Goal: Information Seeking & Learning: Learn about a topic

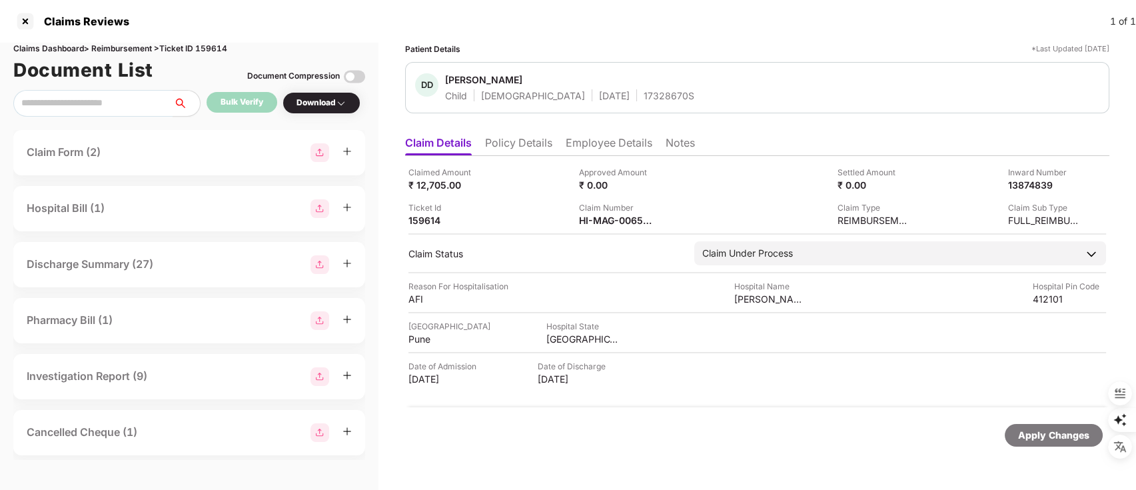
drag, startPoint x: 1062, startPoint y: 149, endPoint x: 1078, endPoint y: 148, distance: 16.0
click at [1078, 148] on ul "Claim Details Policy Details Employee Details Notes" at bounding box center [757, 142] width 704 height 27
click at [19, 23] on div at bounding box center [25, 21] width 21 height 21
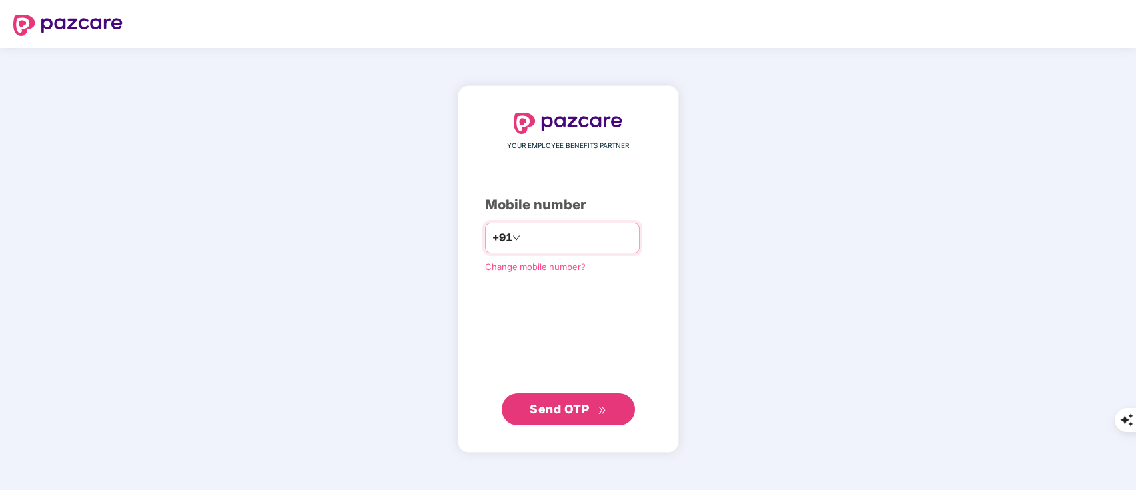
click at [545, 226] on div "+91" at bounding box center [562, 237] width 155 height 31
click at [543, 229] on input "number" at bounding box center [577, 237] width 109 height 21
type input "**********"
click at [591, 412] on span "Send OTP" at bounding box center [567, 409] width 77 height 19
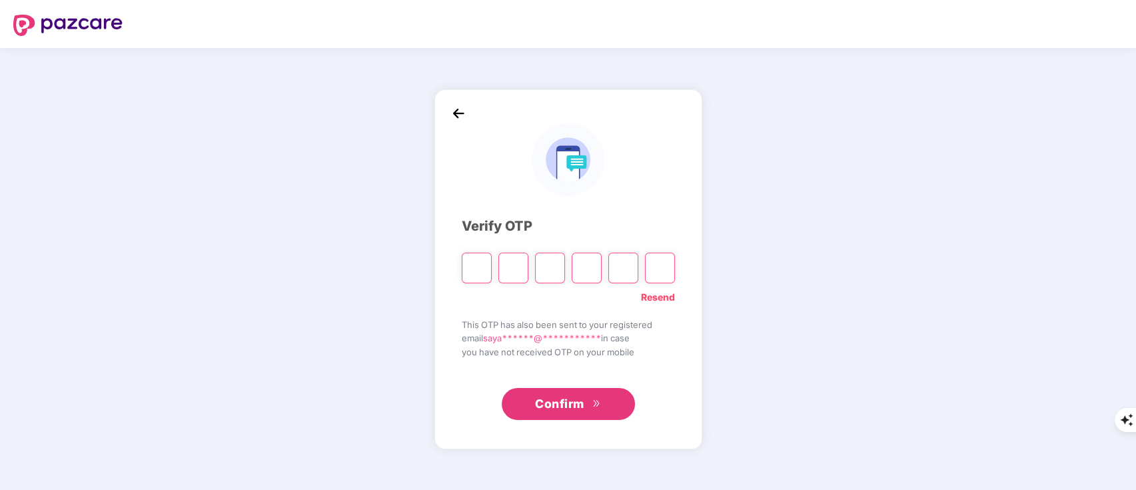
type input "*"
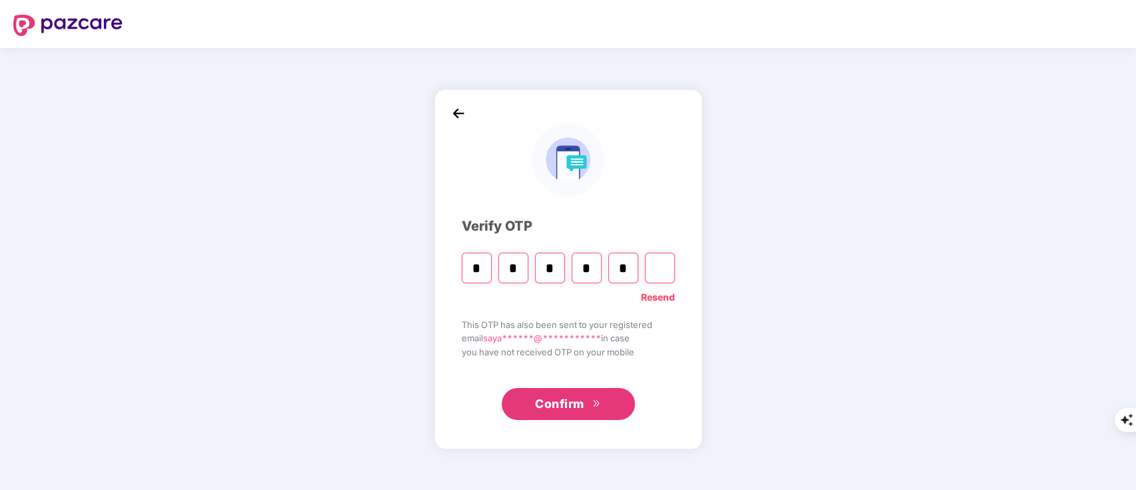
type input "*"
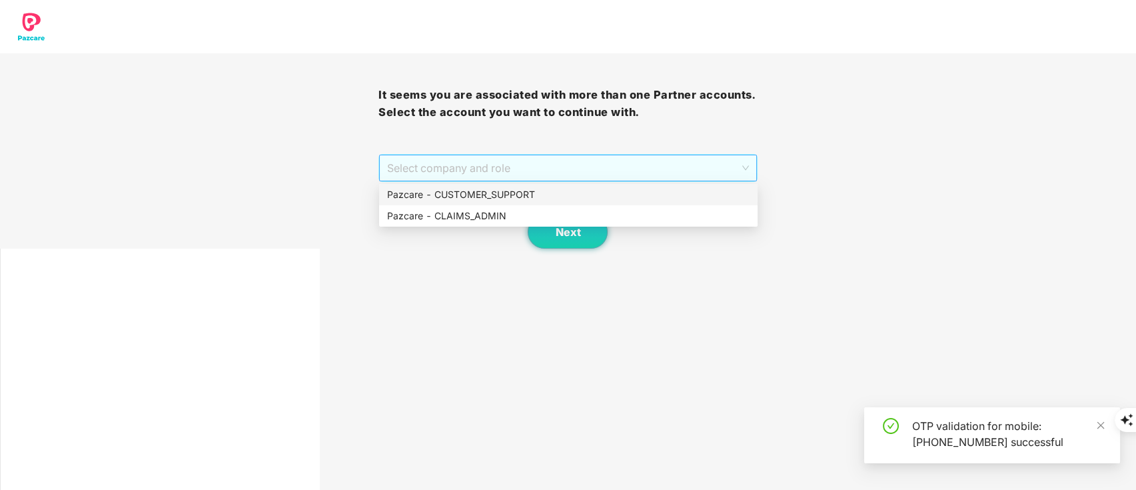
click at [446, 164] on span "Select company and role" at bounding box center [567, 167] width 361 height 25
click at [460, 189] on div "Pazcare - CUSTOMER_SUPPORT" at bounding box center [568, 194] width 362 height 15
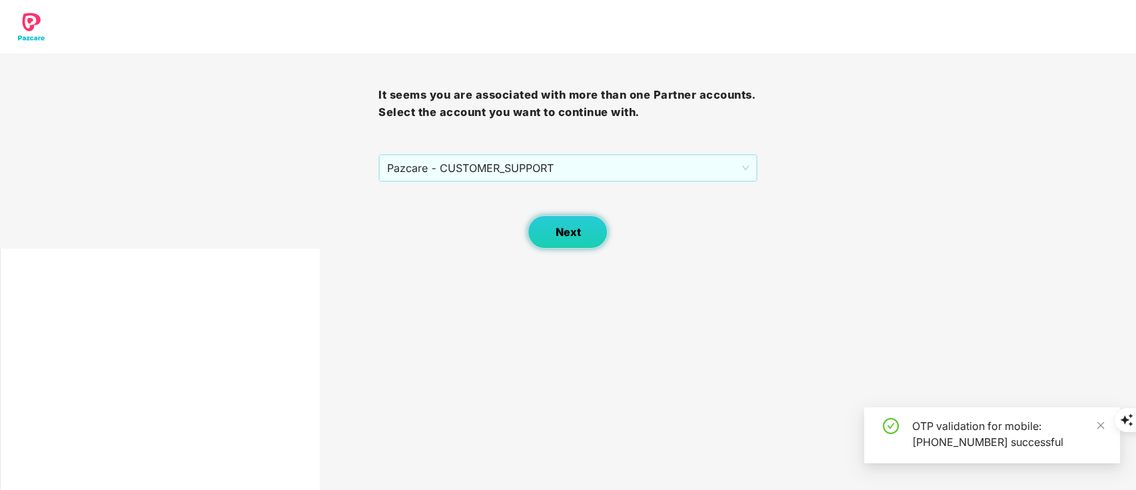
click at [545, 226] on button "Next" at bounding box center [567, 231] width 80 height 33
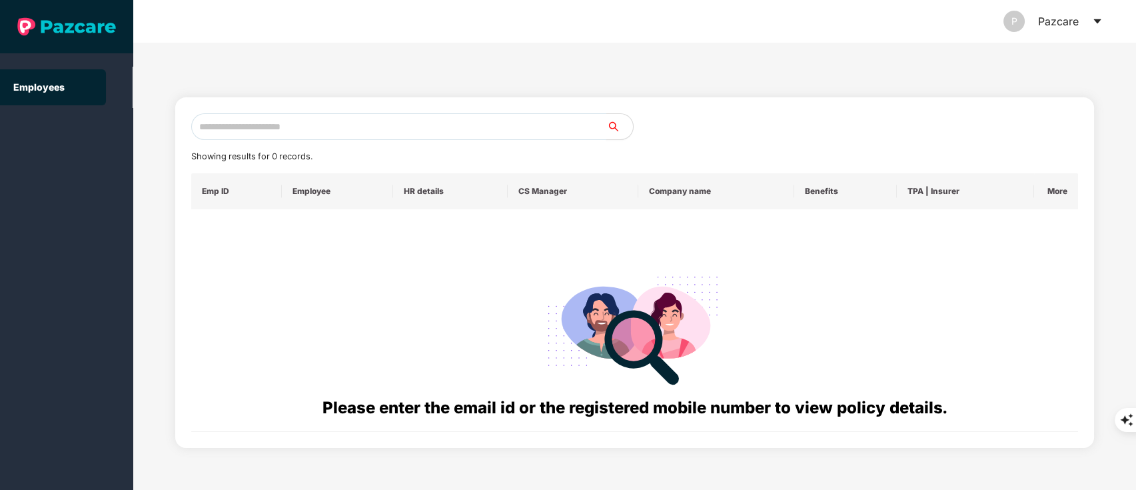
click at [266, 124] on input "text" at bounding box center [399, 126] width 416 height 27
paste input "**********"
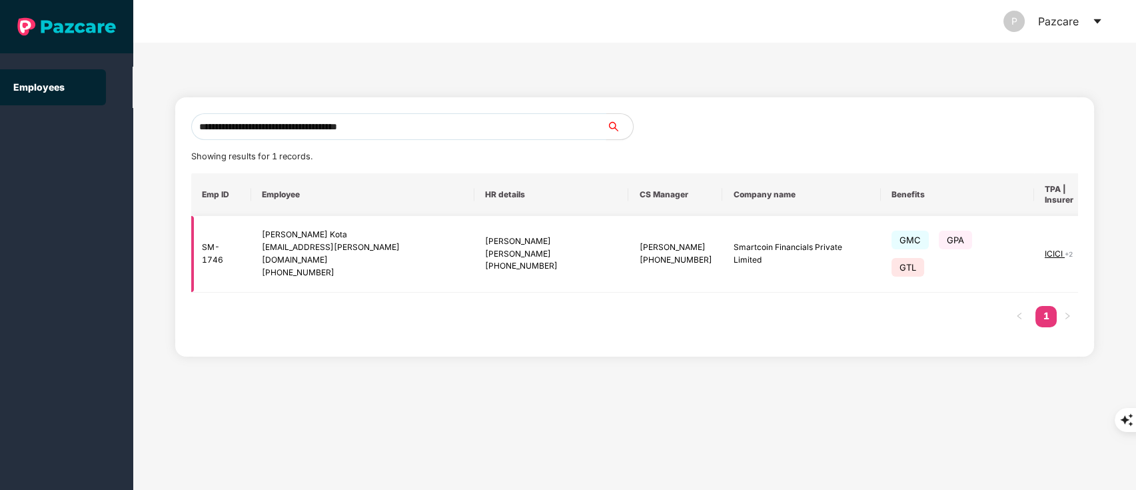
type input "**********"
click at [1126, 244] on img at bounding box center [1135, 253] width 19 height 19
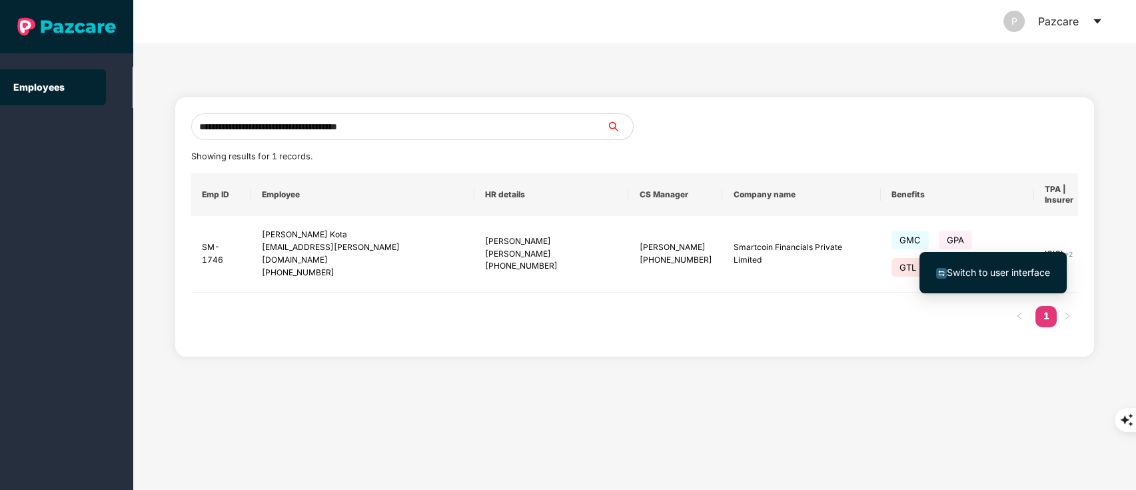
click at [1026, 268] on span "Switch to user interface" at bounding box center [997, 271] width 103 height 11
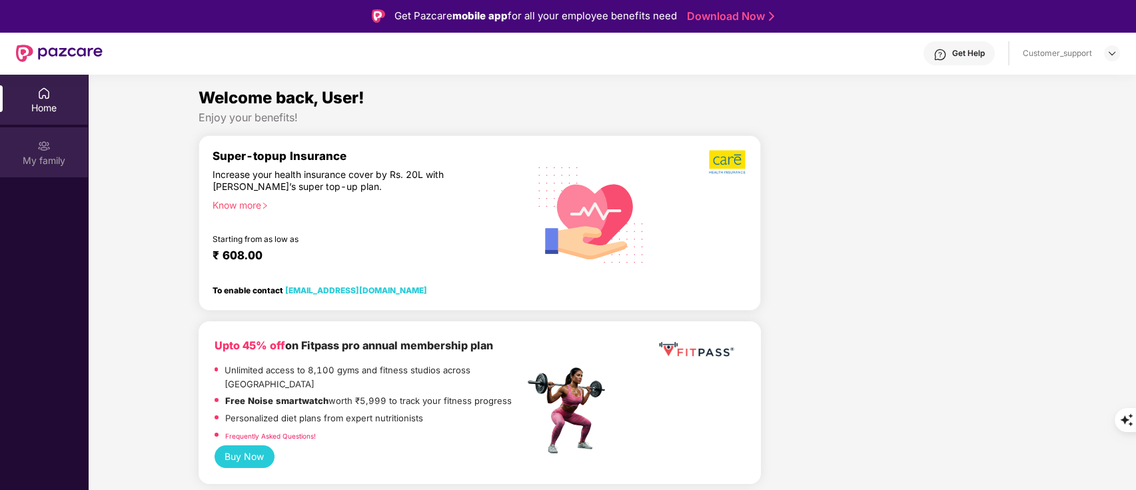
click at [43, 171] on div "My family" at bounding box center [44, 152] width 88 height 50
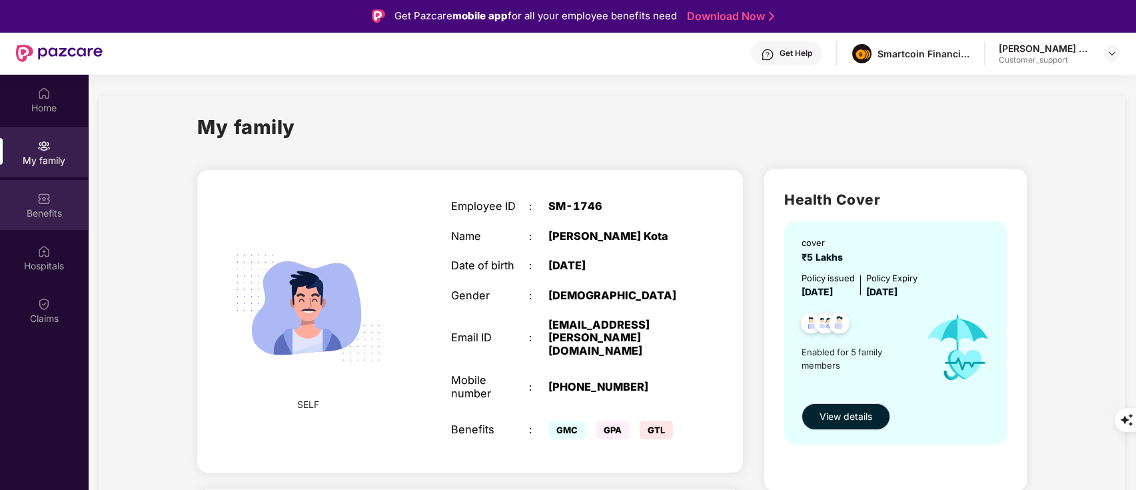
click at [40, 214] on div "Benefits" at bounding box center [44, 212] width 88 height 13
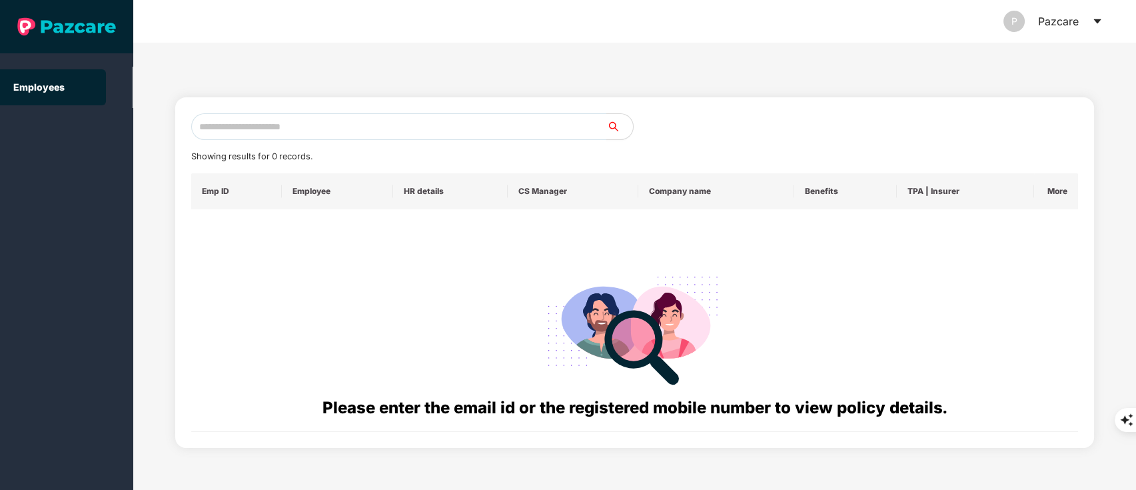
click at [246, 137] on input "text" at bounding box center [399, 126] width 416 height 27
paste input "**********"
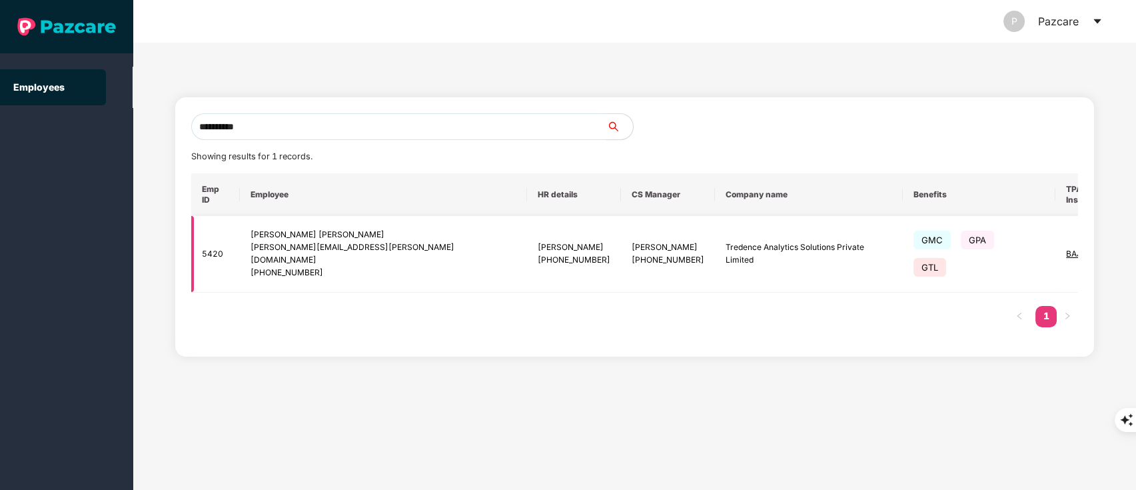
type input "**********"
click at [1135, 244] on img at bounding box center [1157, 253] width 19 height 19
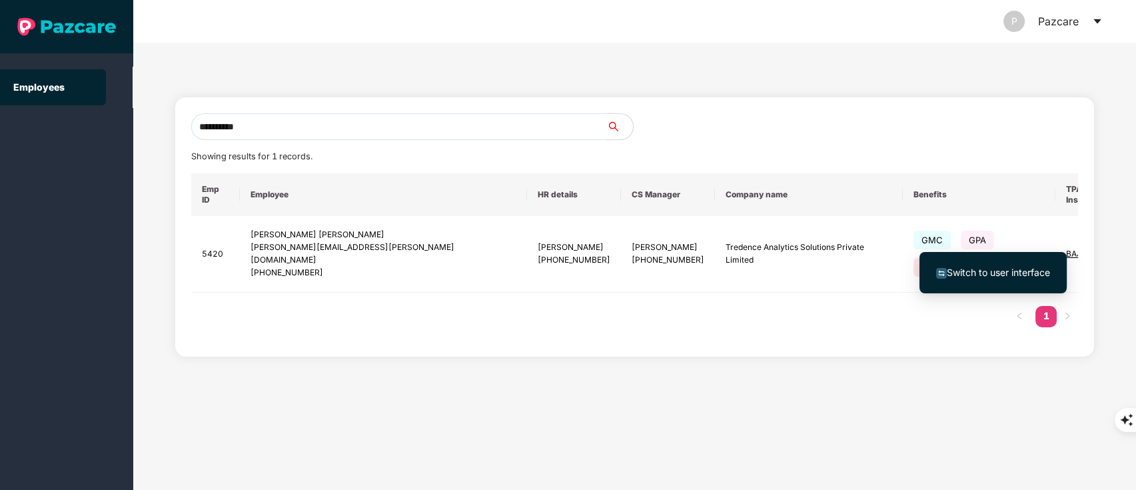
click at [997, 265] on span "Switch to user interface" at bounding box center [993, 272] width 114 height 15
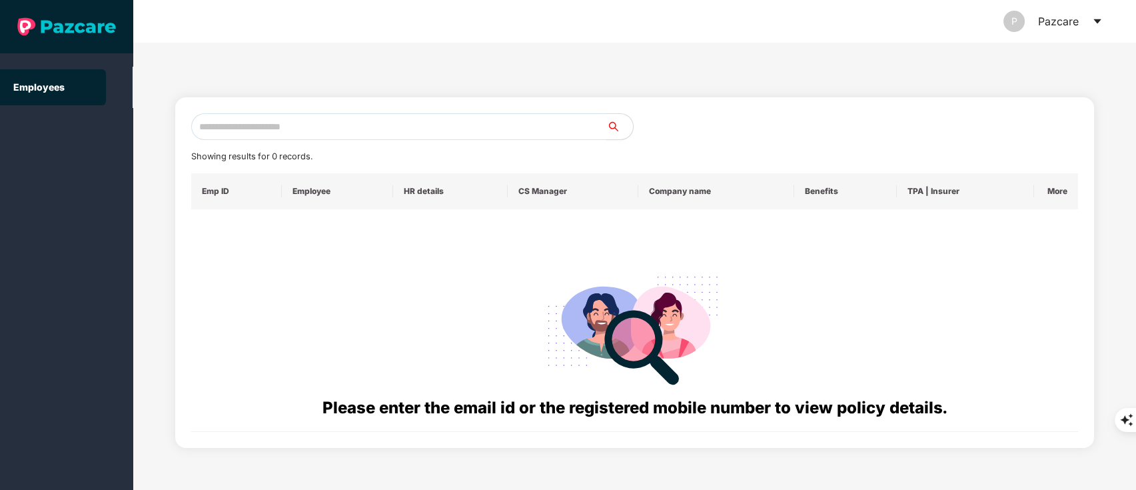
click at [263, 135] on input "text" at bounding box center [399, 126] width 416 height 27
paste input "**********"
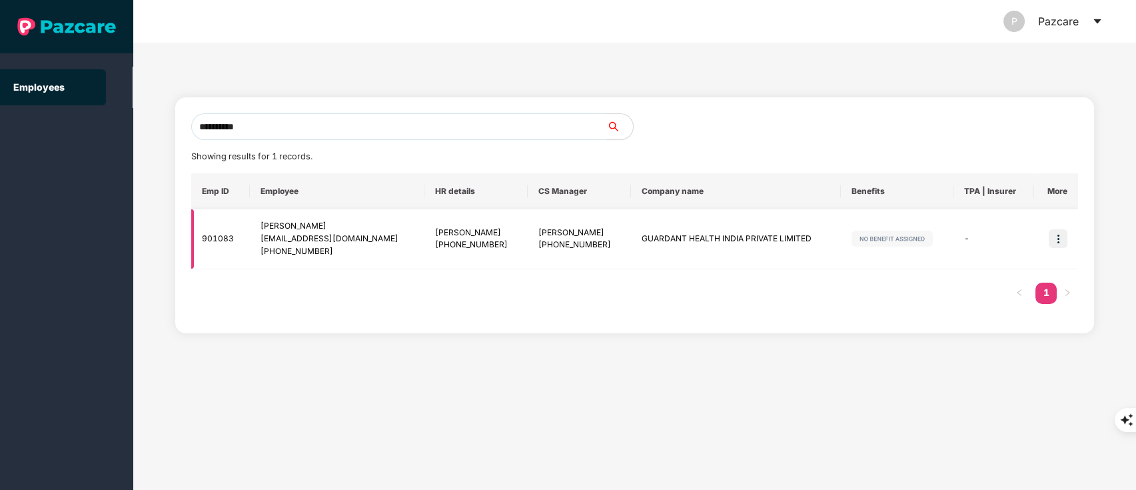
type input "**********"
click at [1060, 240] on img at bounding box center [1057, 238] width 19 height 19
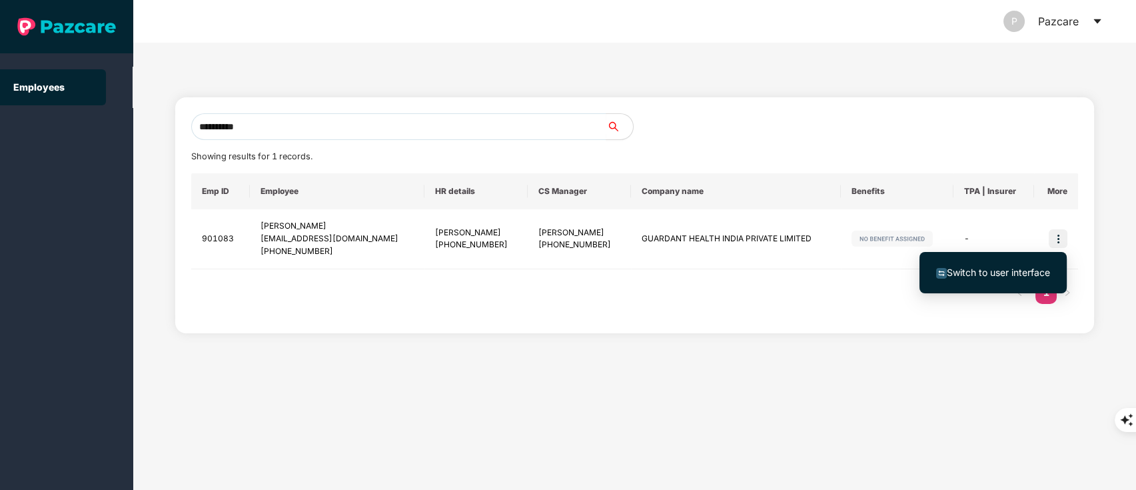
click at [1014, 265] on span "Switch to user interface" at bounding box center [993, 272] width 114 height 15
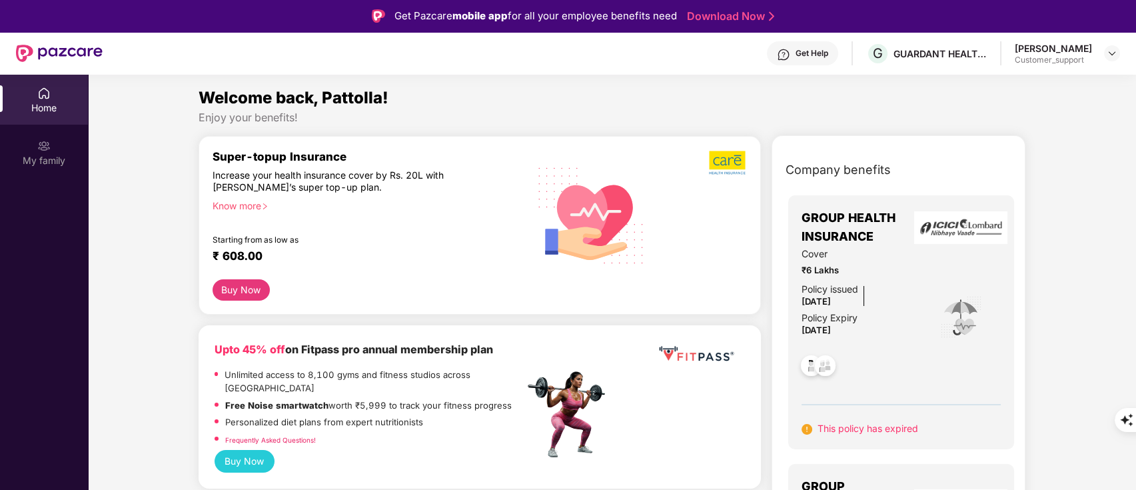
click at [499, 328] on div "Upto 45% off on Fitpass pro annual membership plan Unlimited access to 8,100 gy…" at bounding box center [479, 406] width 563 height 163
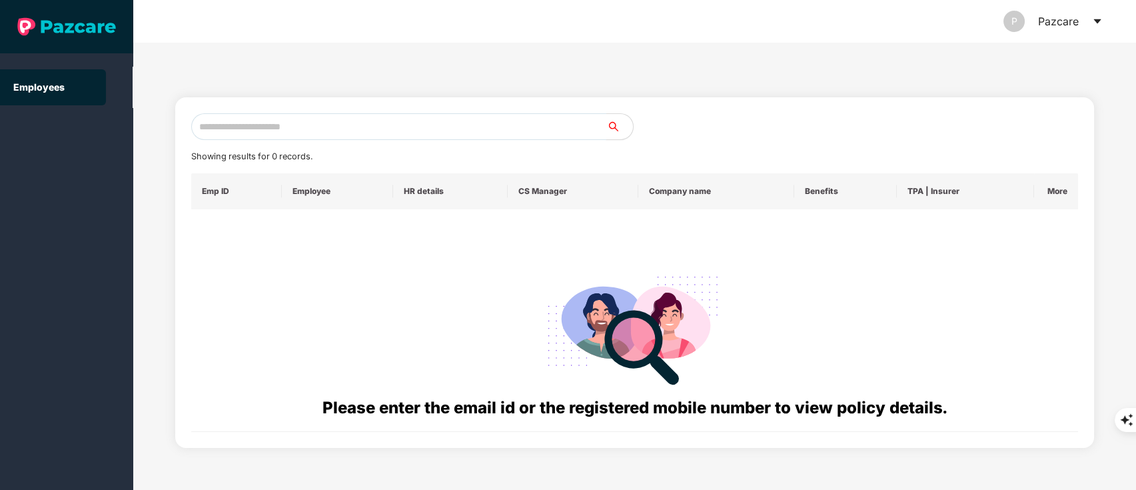
click at [278, 117] on input "text" at bounding box center [399, 126] width 416 height 27
paste input "**********"
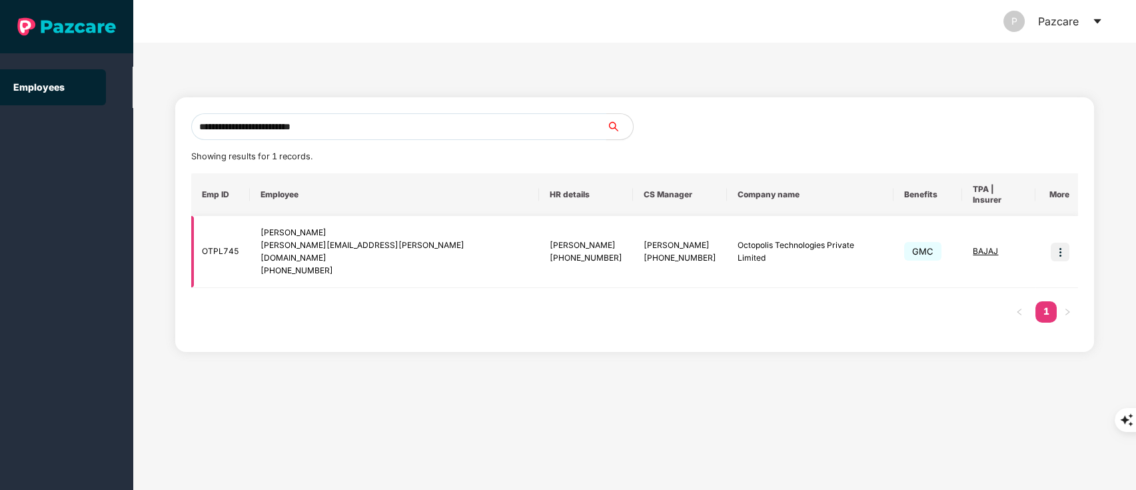
type input "**********"
click at [1060, 242] on img at bounding box center [1059, 251] width 19 height 19
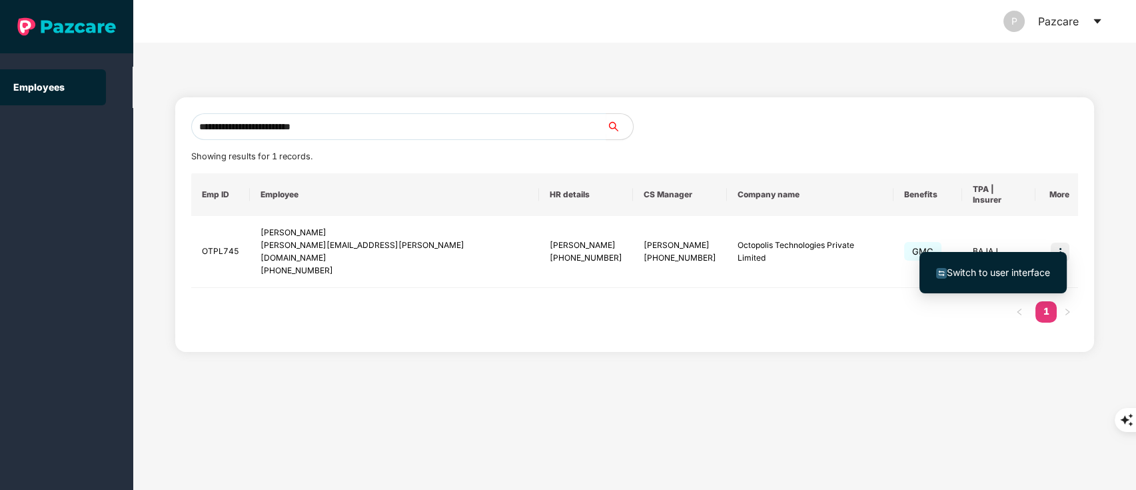
click at [1012, 276] on span "Switch to user interface" at bounding box center [997, 271] width 103 height 11
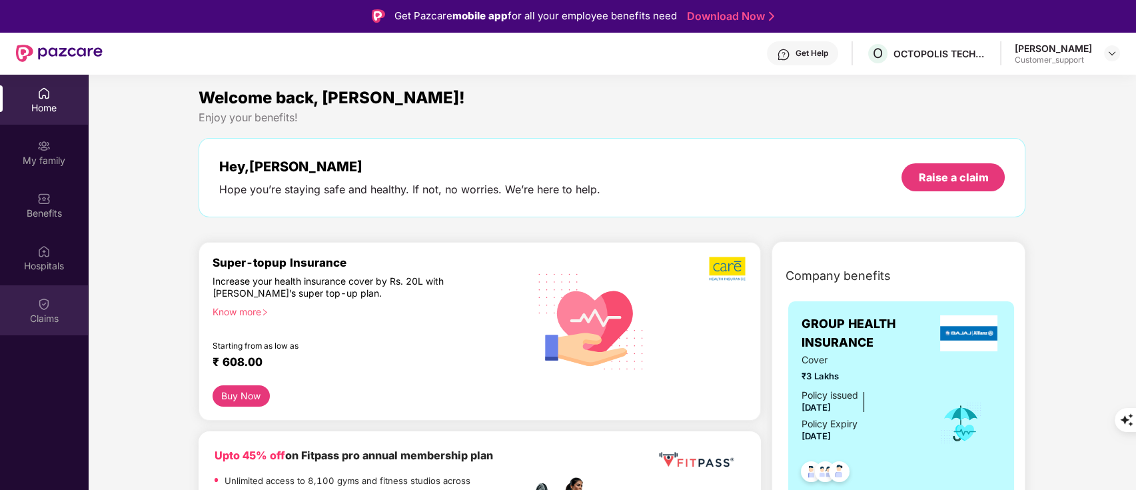
click at [39, 310] on div "Claims" at bounding box center [44, 310] width 88 height 50
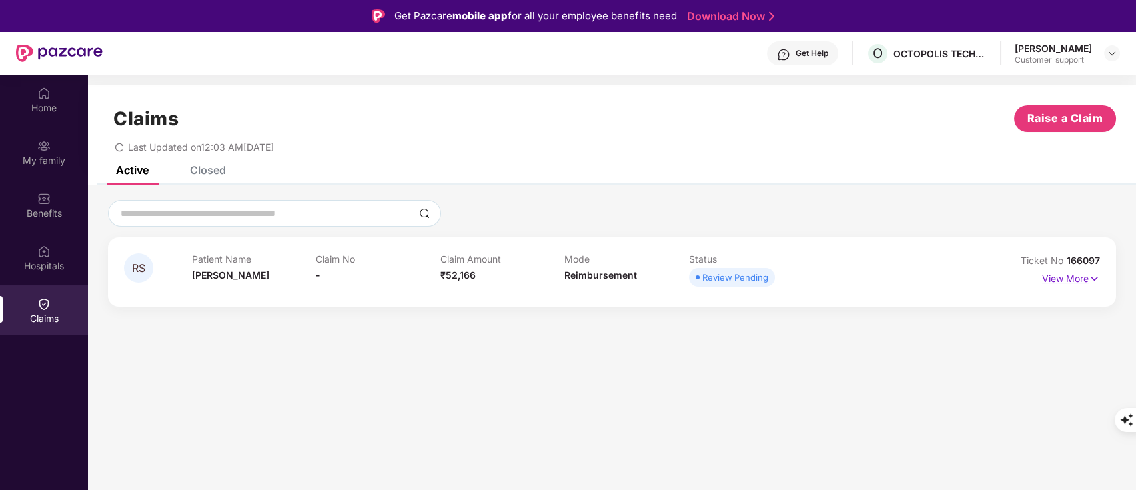
click at [1067, 272] on p "View More" at bounding box center [1071, 277] width 58 height 18
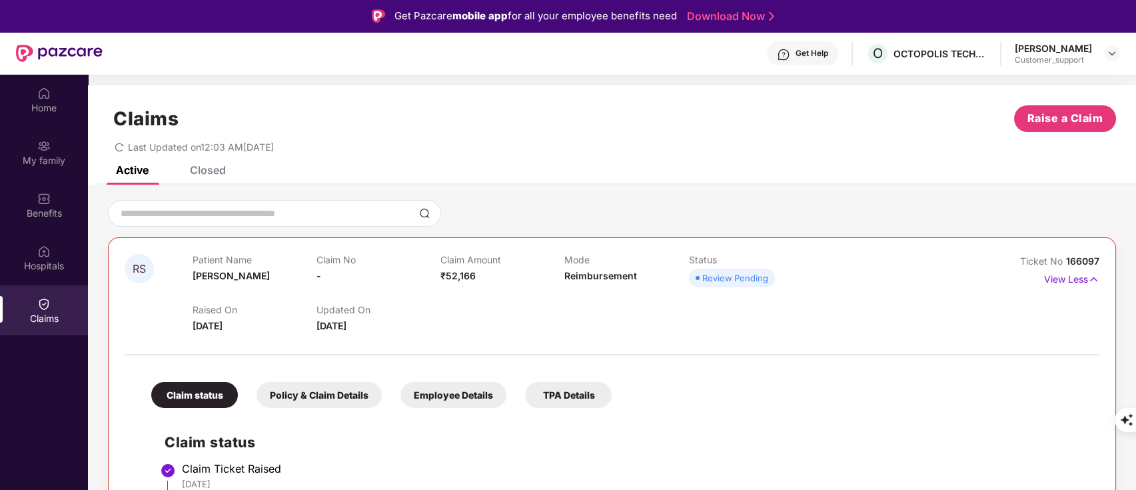
click at [1080, 258] on span "166097" at bounding box center [1082, 260] width 33 height 11
drag, startPoint x: 1064, startPoint y: 259, endPoint x: 1117, endPoint y: 258, distance: 52.6
click at [1117, 258] on div "RS Patient Name [PERSON_NAME] Claim No - Claim Amount ₹52,166 Mode Reimbursemen…" at bounding box center [612, 419] width 1048 height 438
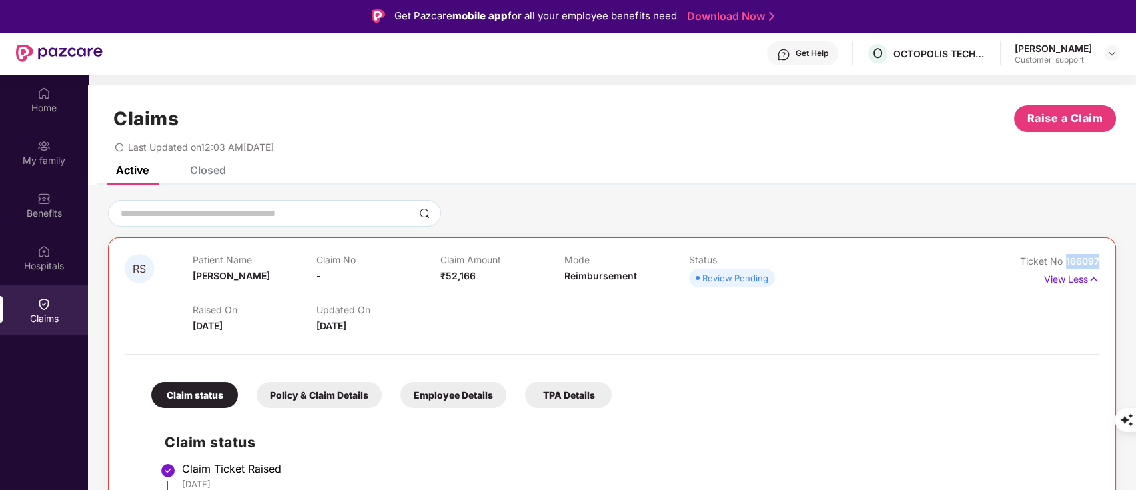
copy span "166097"
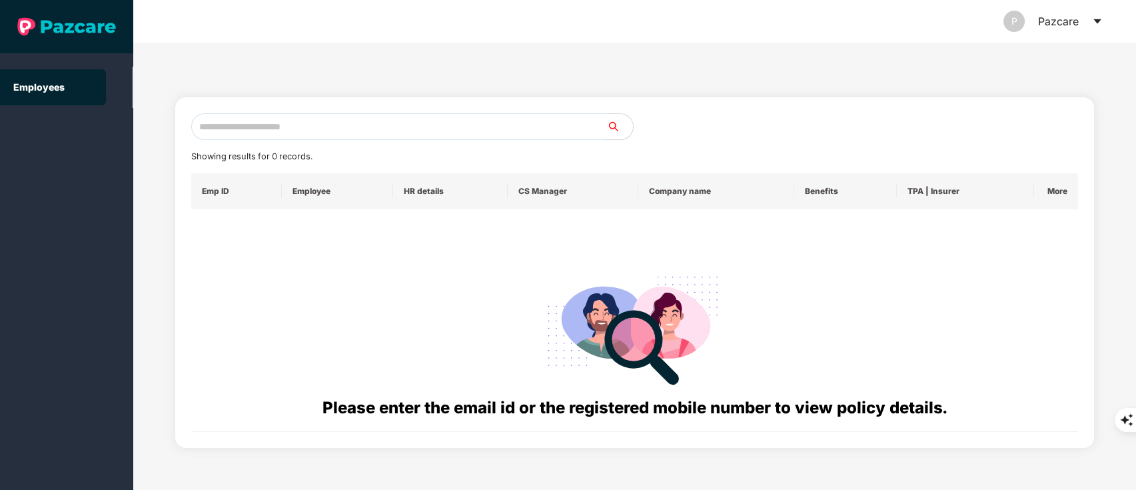
click at [286, 131] on input "text" at bounding box center [399, 126] width 416 height 27
paste input "**********"
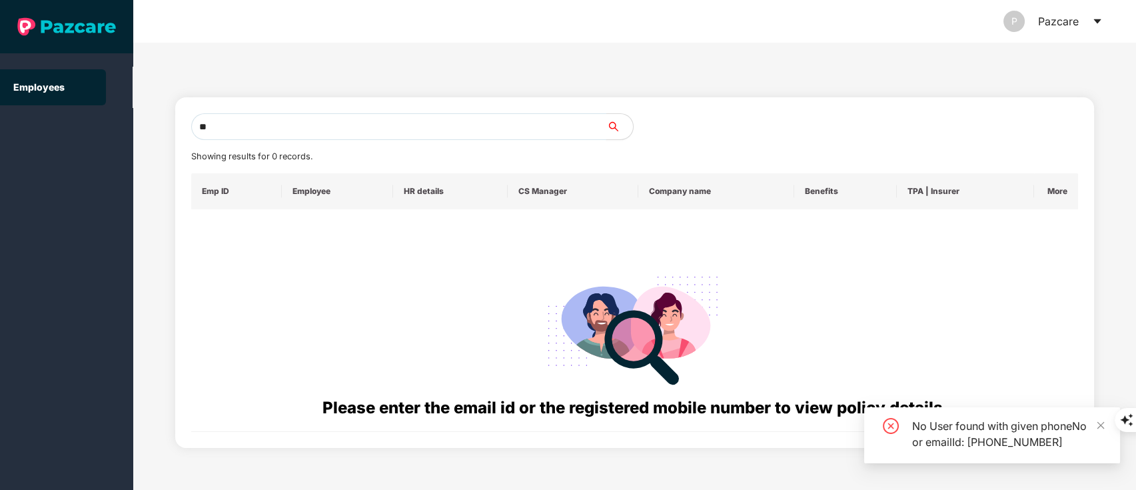
type input "*"
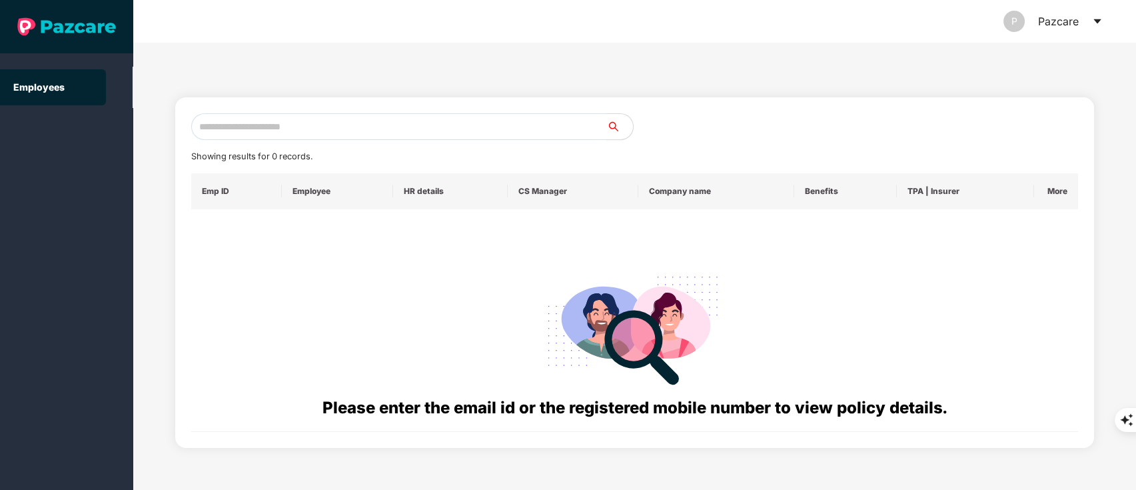
click at [266, 120] on input "text" at bounding box center [399, 126] width 416 height 27
type input "*"
paste input "**********"
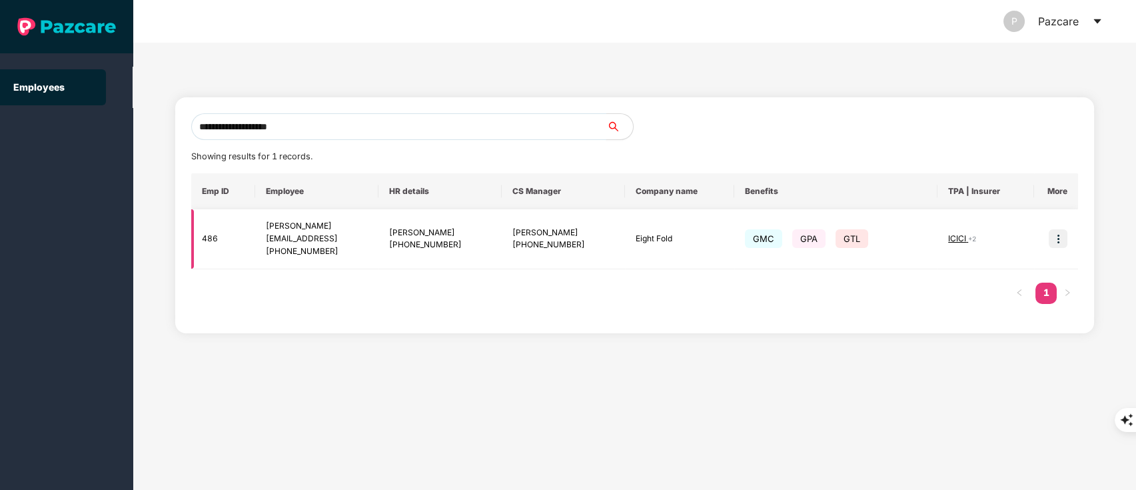
type input "**********"
click at [1056, 237] on img at bounding box center [1057, 238] width 19 height 19
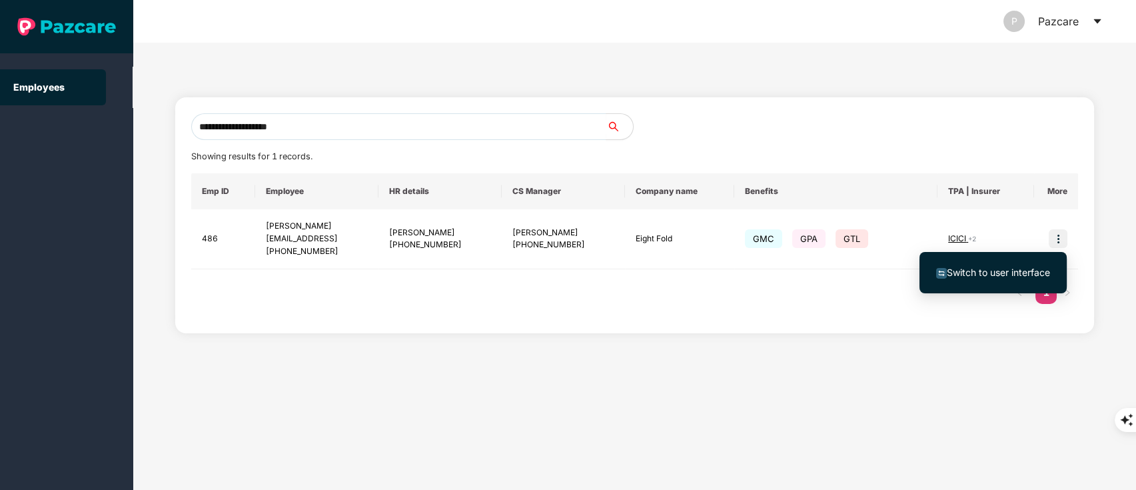
click at [992, 276] on span "Switch to user interface" at bounding box center [997, 271] width 103 height 11
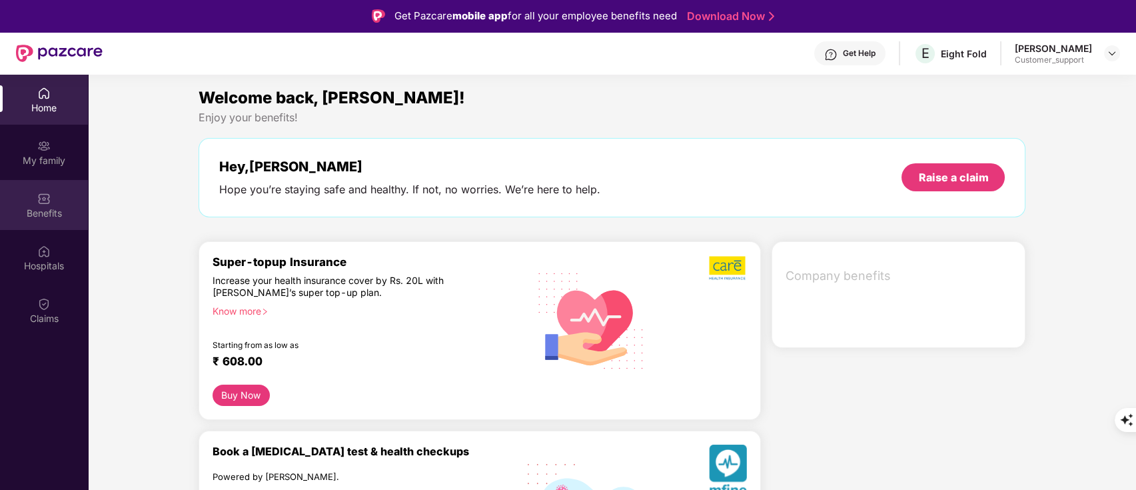
click at [51, 220] on div "Benefits" at bounding box center [44, 205] width 88 height 50
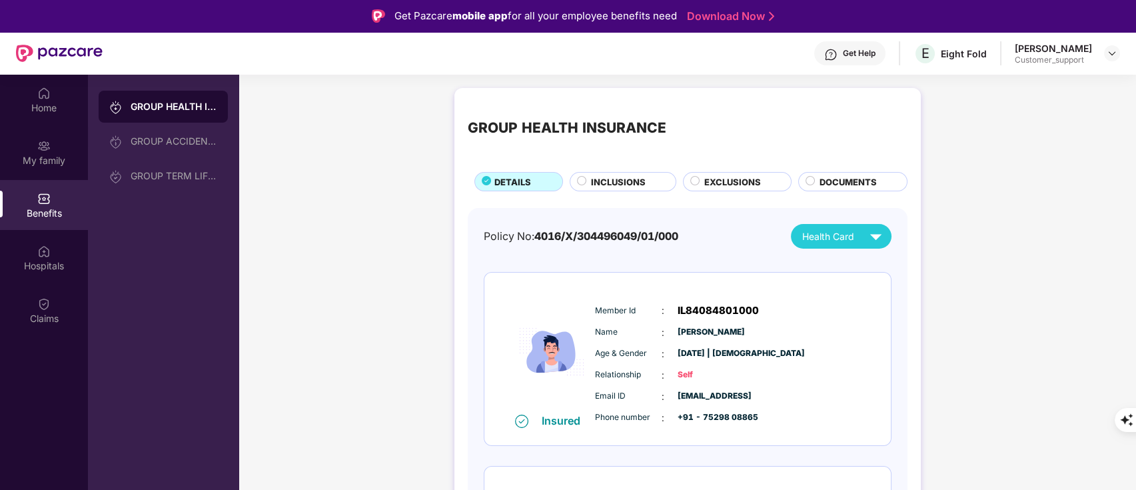
click at [746, 184] on span "EXCLUSIONS" at bounding box center [732, 181] width 57 height 13
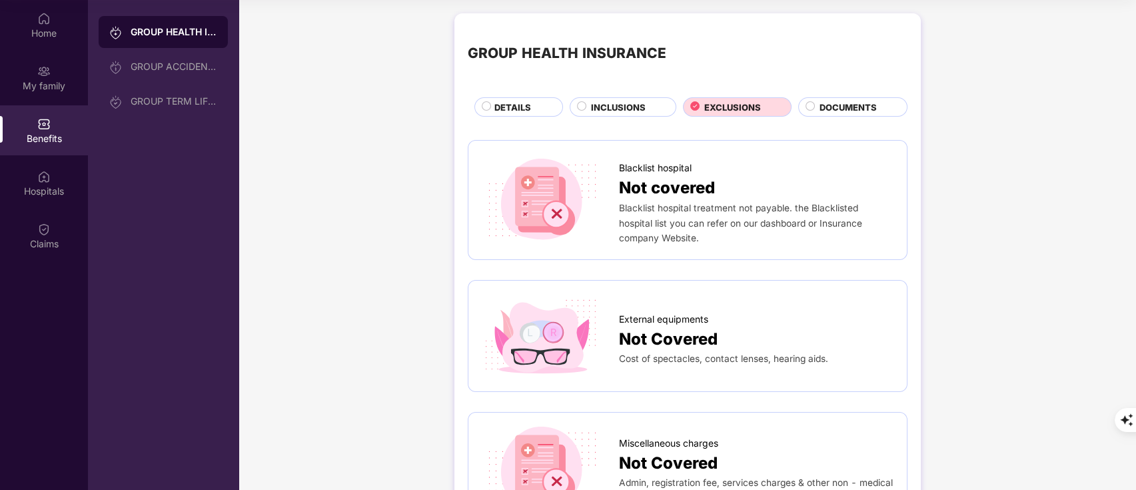
click at [604, 96] on div "GROUP HEALTH INSURANCE DETAILS INCLUSIONS EXCLUSIONS DOCUMENTS" at bounding box center [688, 72] width 440 height 90
click at [604, 97] on div "INCLUSIONS" at bounding box center [622, 106] width 107 height 19
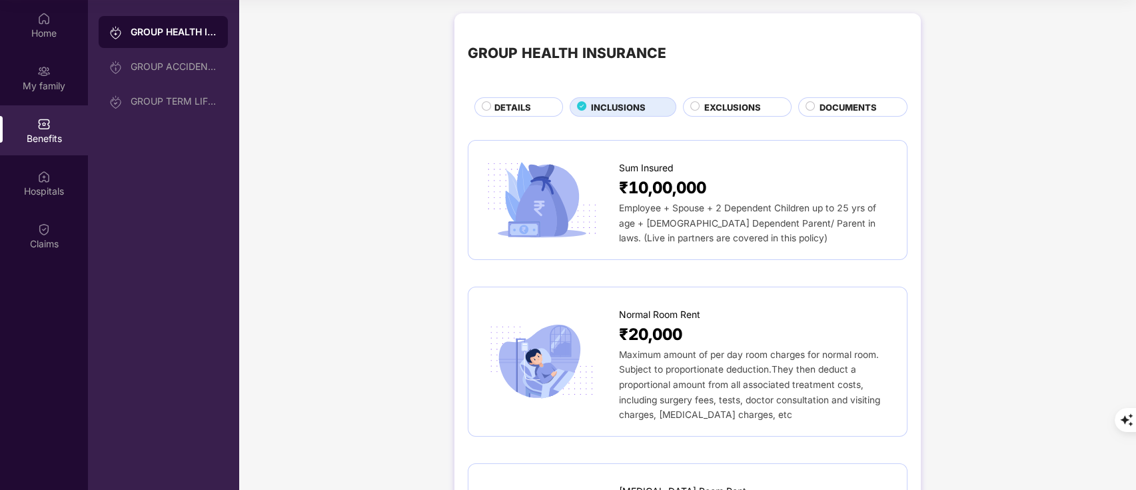
click at [519, 103] on span "DETAILS" at bounding box center [512, 107] width 37 height 13
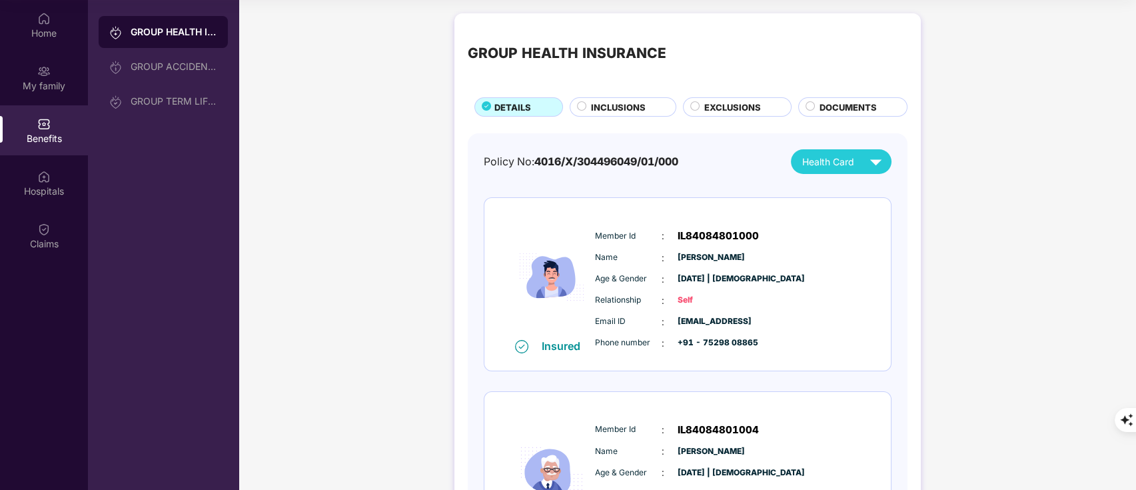
click at [629, 101] on span "INCLUSIONS" at bounding box center [618, 107] width 55 height 13
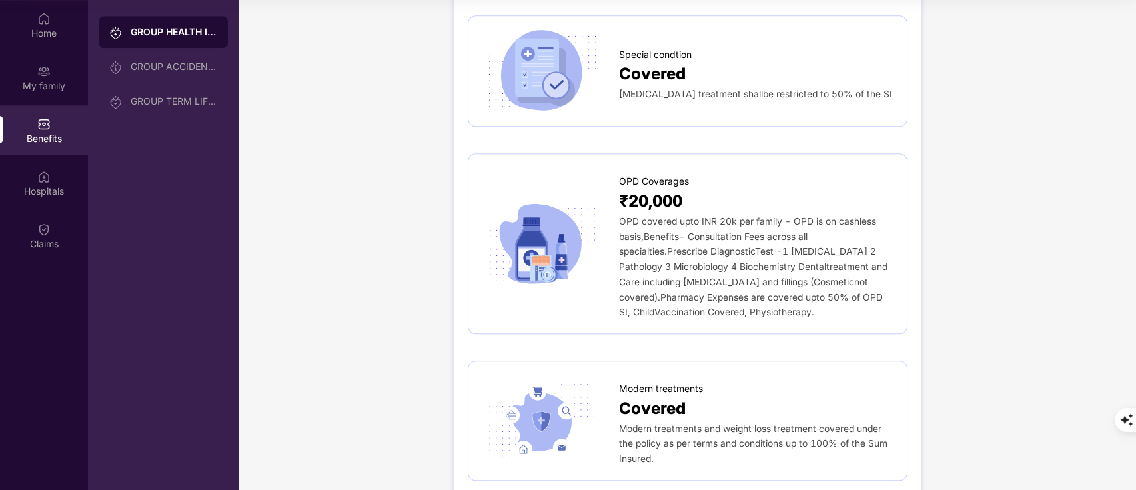
scroll to position [2480, 0]
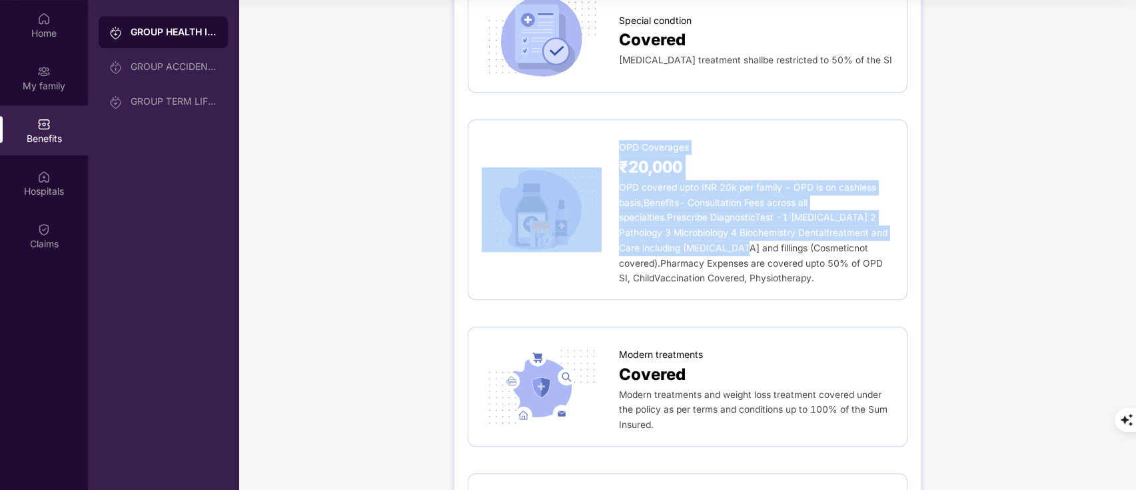
drag, startPoint x: 611, startPoint y: 172, endPoint x: 739, endPoint y: 227, distance: 139.9
click at [739, 227] on div "OPD Coverages ₹20,000 OPD covered upto INR 20k per family - OPD is on cashless …" at bounding box center [688, 209] width 412 height 153
click at [739, 227] on span "OPD covered upto INR 20k per family - OPD is on cashless basis,Benefits- Consul…" at bounding box center [753, 232] width 268 height 101
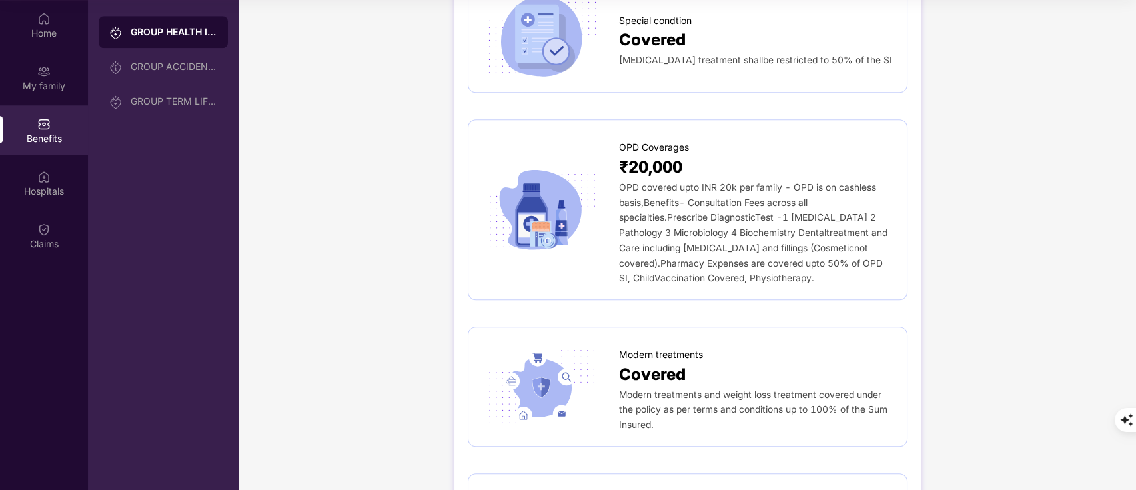
drag, startPoint x: 620, startPoint y: 171, endPoint x: 818, endPoint y: 262, distance: 217.8
click at [818, 262] on div "OPD covered upto INR 20k per family - OPD is on cashless basis,Benefits- Consul…" at bounding box center [756, 233] width 274 height 106
copy span "OPD covered upto INR 20k per family - OPD is on cashless basis,Benefits- Consul…"
